Goal: Contribute content: Contribute content

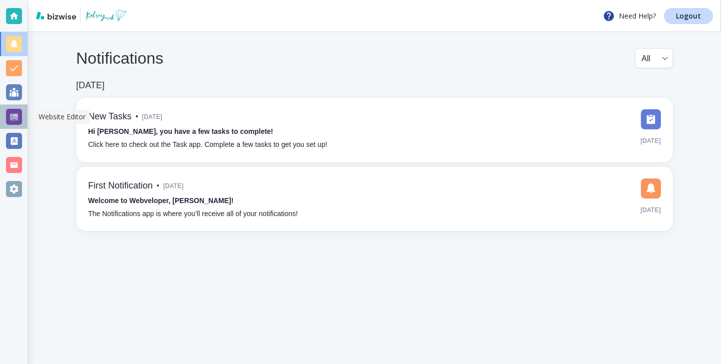
click at [10, 112] on div at bounding box center [14, 117] width 16 height 16
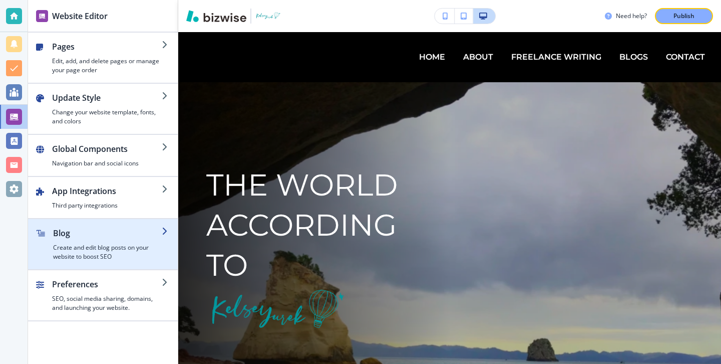
click at [71, 225] on div "button" at bounding box center [103, 223] width 150 height 8
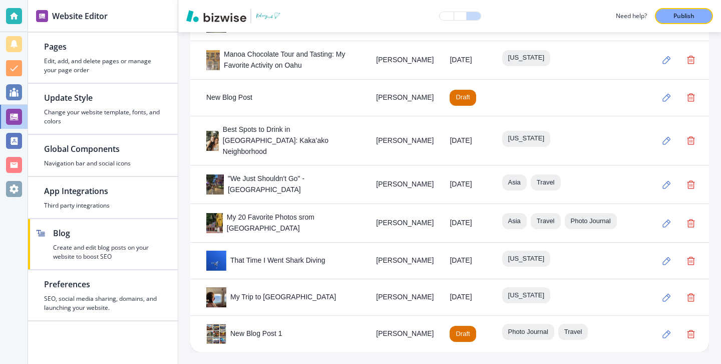
scroll to position [1595, 0]
click at [696, 98] on button "button" at bounding box center [691, 98] width 20 height 20
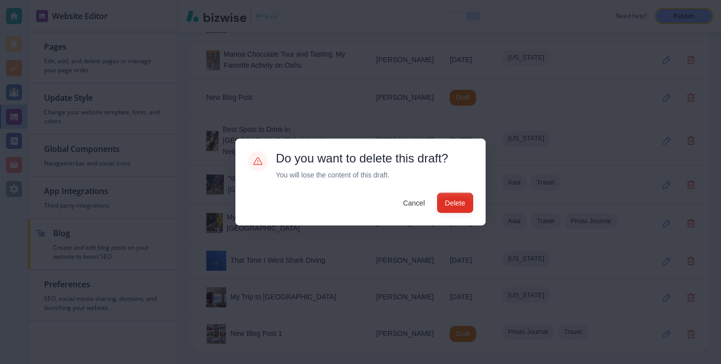
click at [471, 205] on button "Delete" at bounding box center [455, 202] width 36 height 20
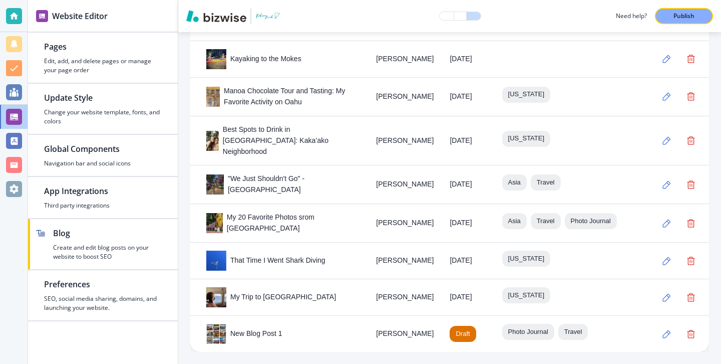
scroll to position [1572, 0]
click at [681, 17] on p "Publish" at bounding box center [684, 16] width 21 height 9
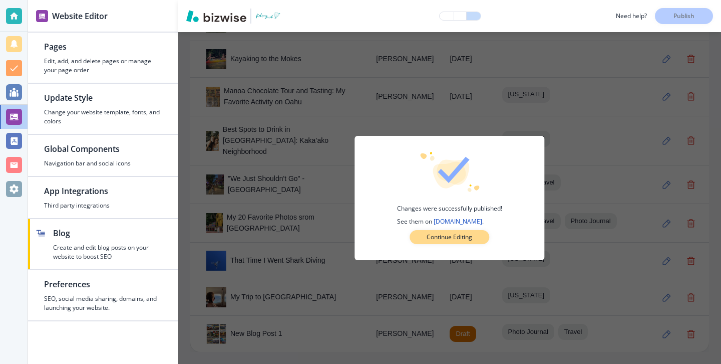
click at [485, 240] on button "Continue Editing" at bounding box center [450, 237] width 80 height 14
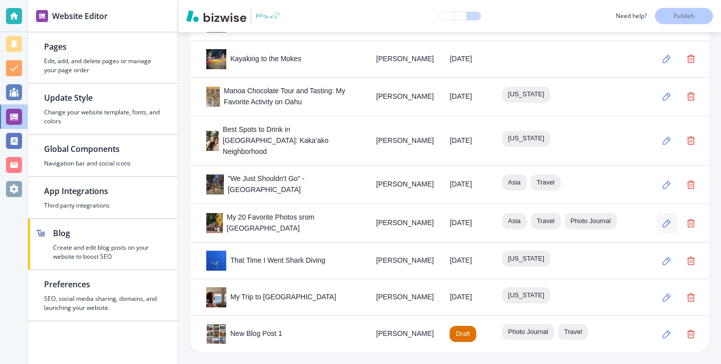
click at [664, 219] on icon "button" at bounding box center [667, 223] width 8 height 8
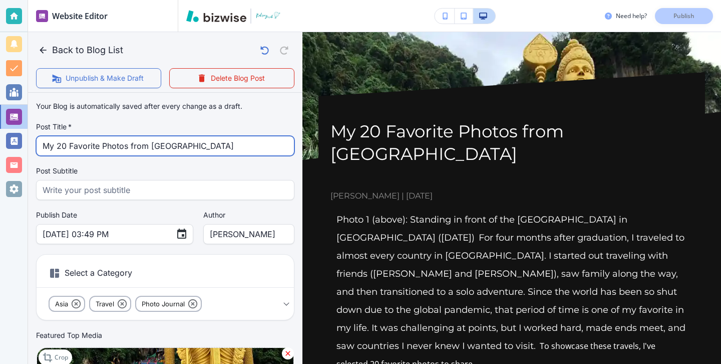
click at [133, 147] on input "My 20 Favorite Photos from [GEOGRAPHIC_DATA]" at bounding box center [165, 145] width 245 height 19
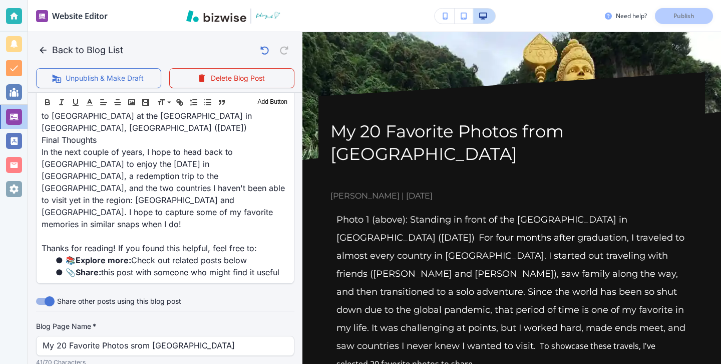
scroll to position [6004, 0]
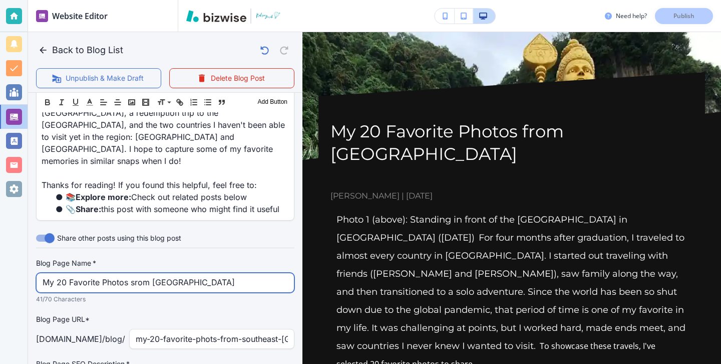
click at [132, 273] on input "My 20 Favorite Photos srom [GEOGRAPHIC_DATA]" at bounding box center [165, 282] width 245 height 19
click at [135, 273] on input "My 20 Favorite Photos srom [GEOGRAPHIC_DATA]" at bounding box center [165, 282] width 245 height 19
type input "My 20 Favorite Photos from [GEOGRAPHIC_DATA]"
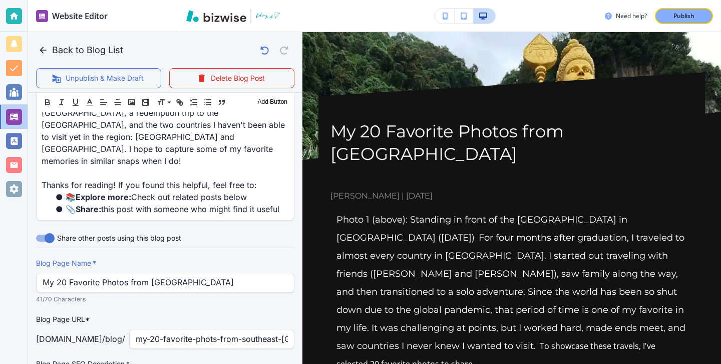
click at [51, 48] on button "Back to Blog List" at bounding box center [81, 50] width 91 height 20
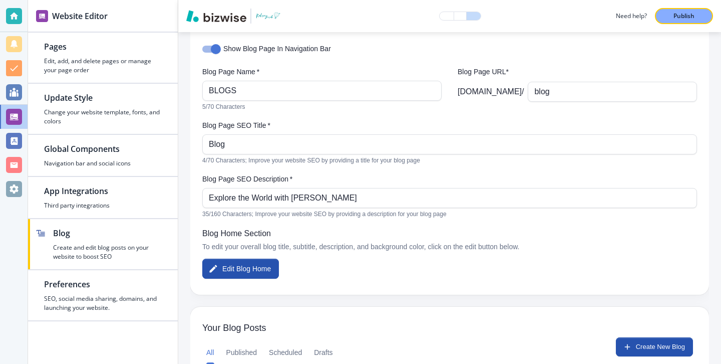
scroll to position [61, 0]
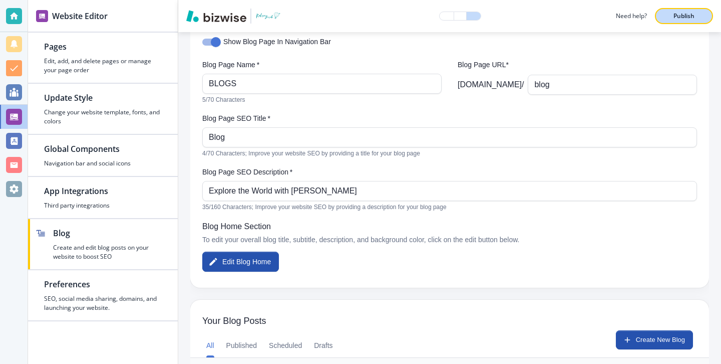
click at [687, 18] on p "Publish" at bounding box center [684, 16] width 21 height 9
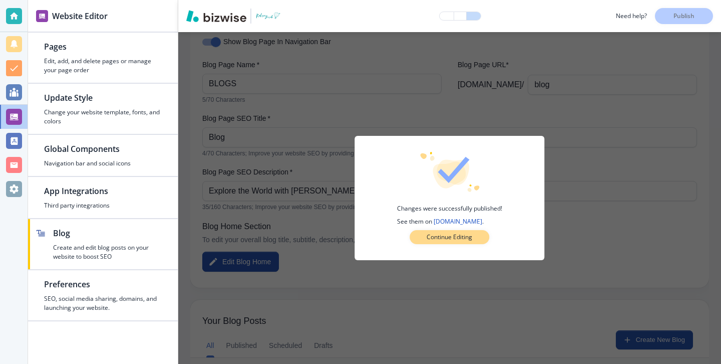
click at [481, 242] on button "Continue Editing" at bounding box center [450, 237] width 80 height 14
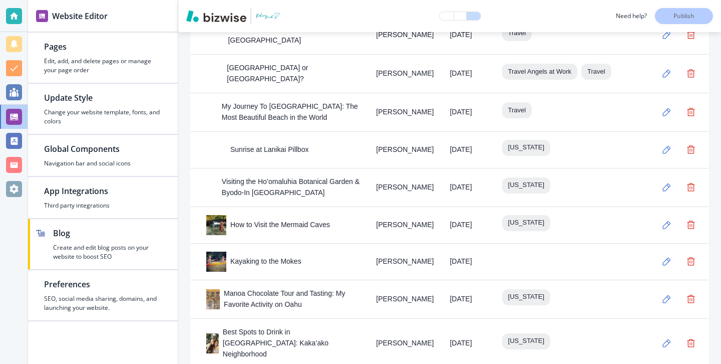
scroll to position [1572, 0]
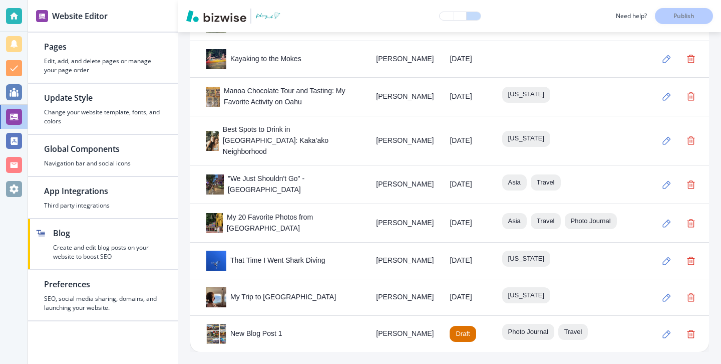
click at [344, 339] on div "New Blog Post 1" at bounding box center [283, 334] width 154 height 20
